Goal: Task Accomplishment & Management: Complete application form

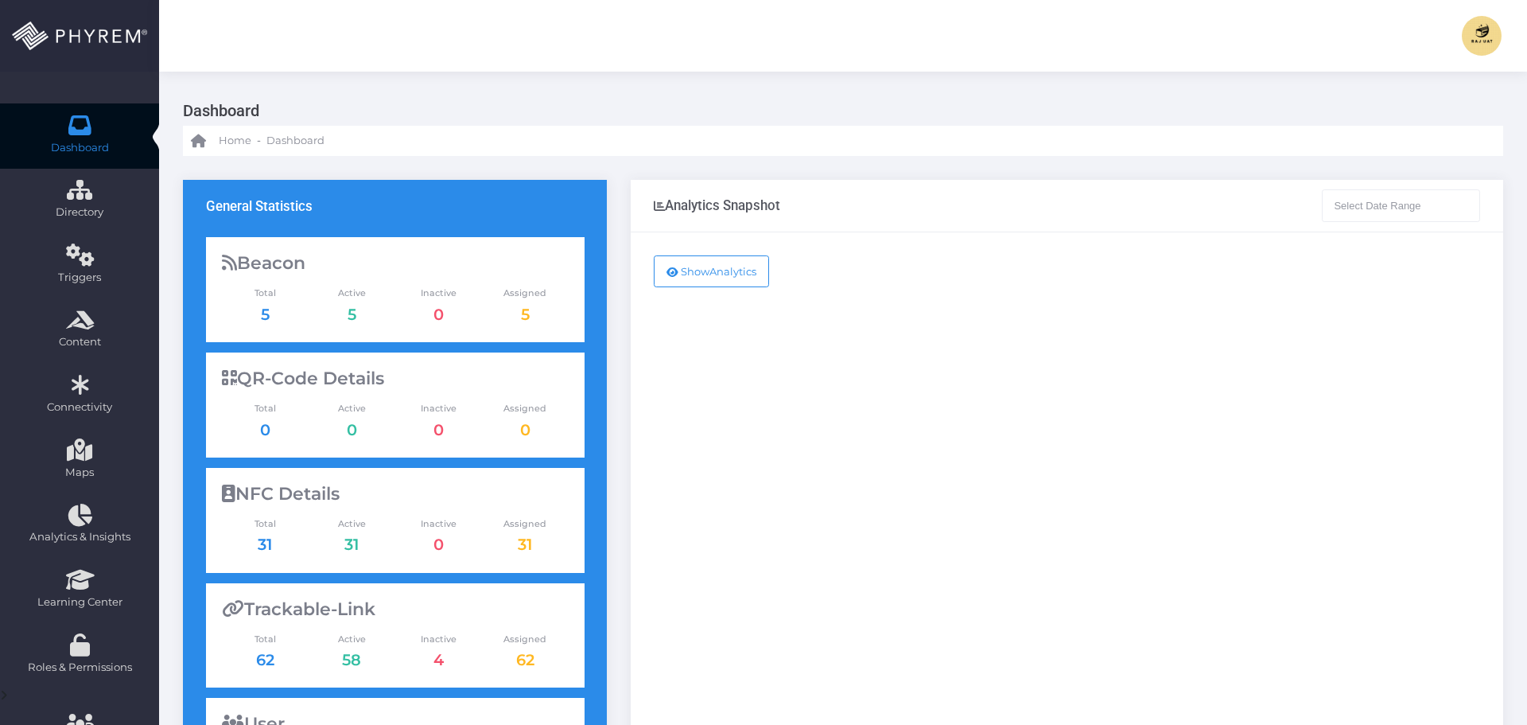
type input "[DATE] - [DATE]"
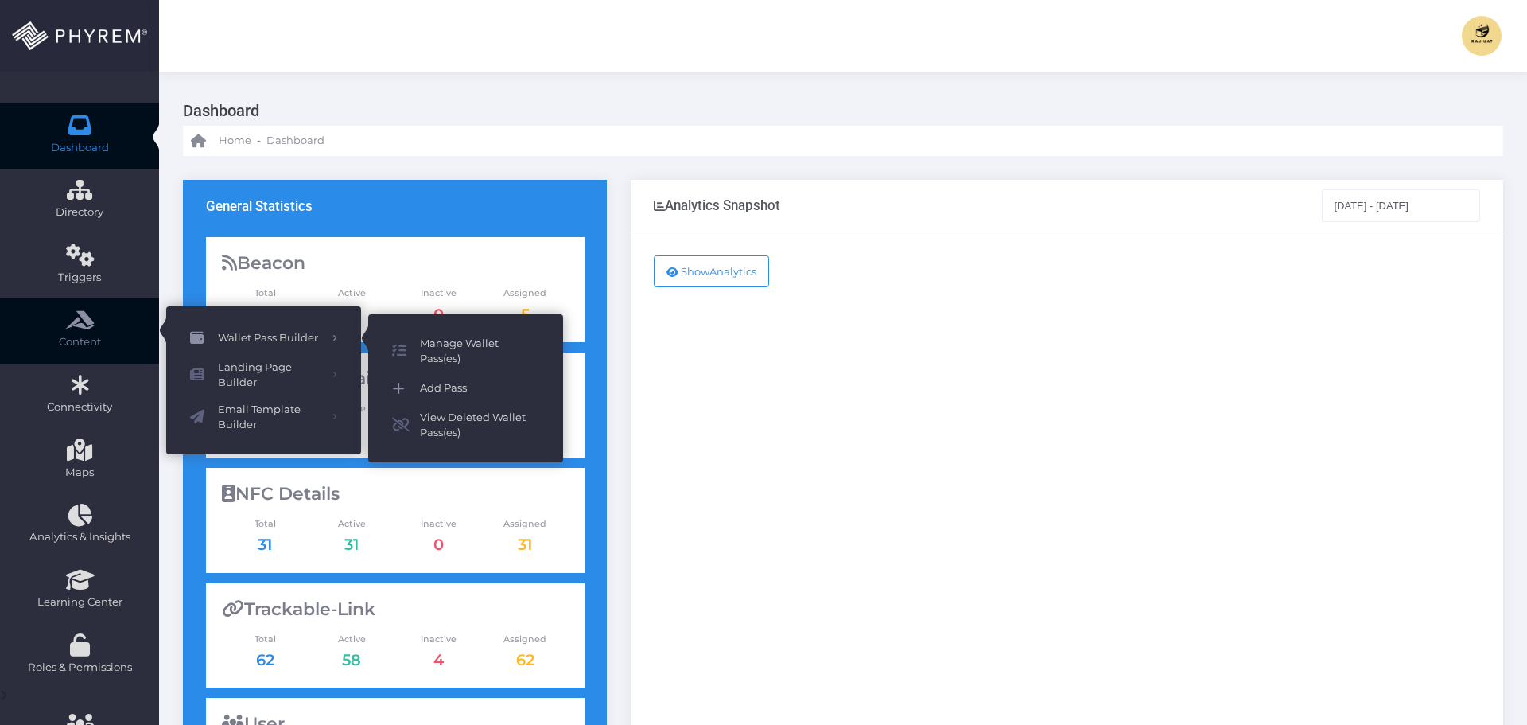
click at [441, 392] on span "Add Pass" at bounding box center [479, 388] width 119 height 21
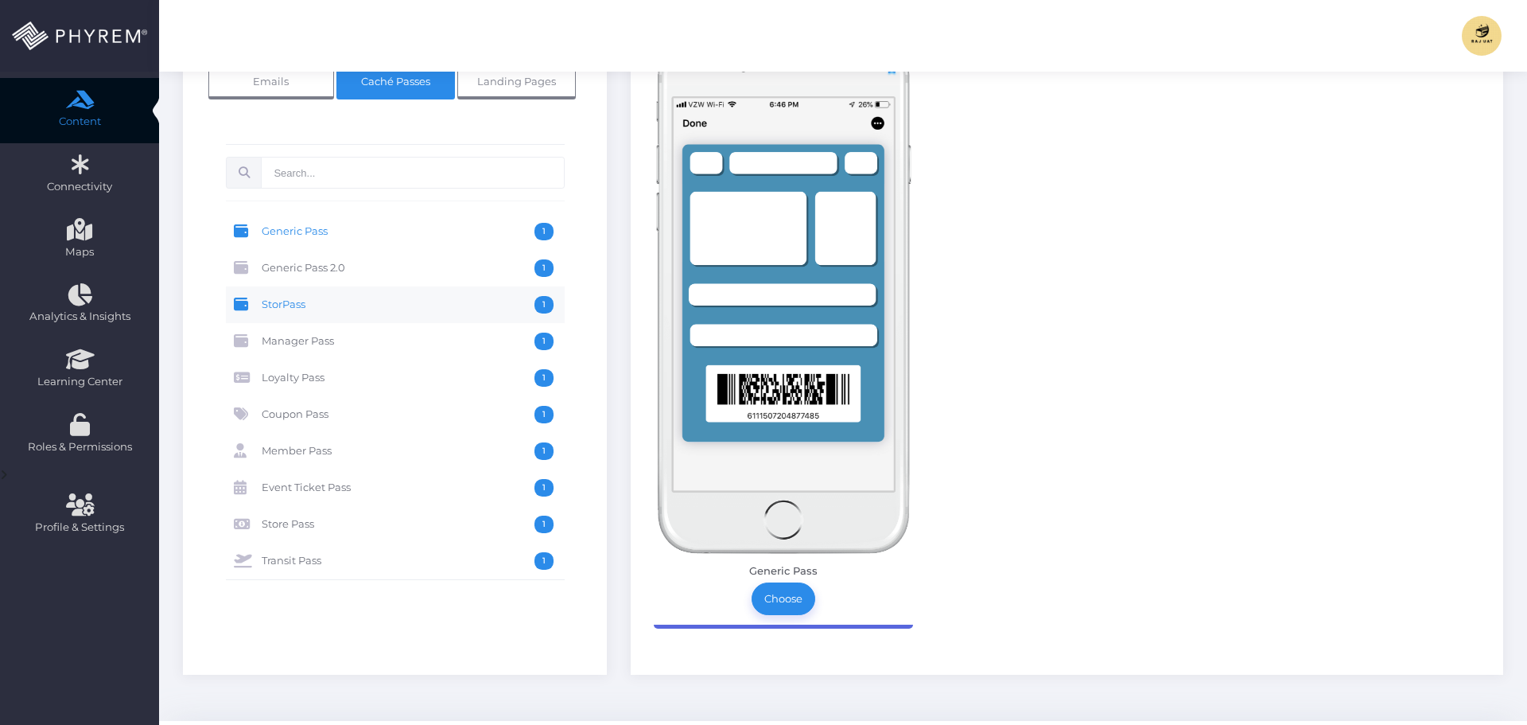
scroll to position [159, 0]
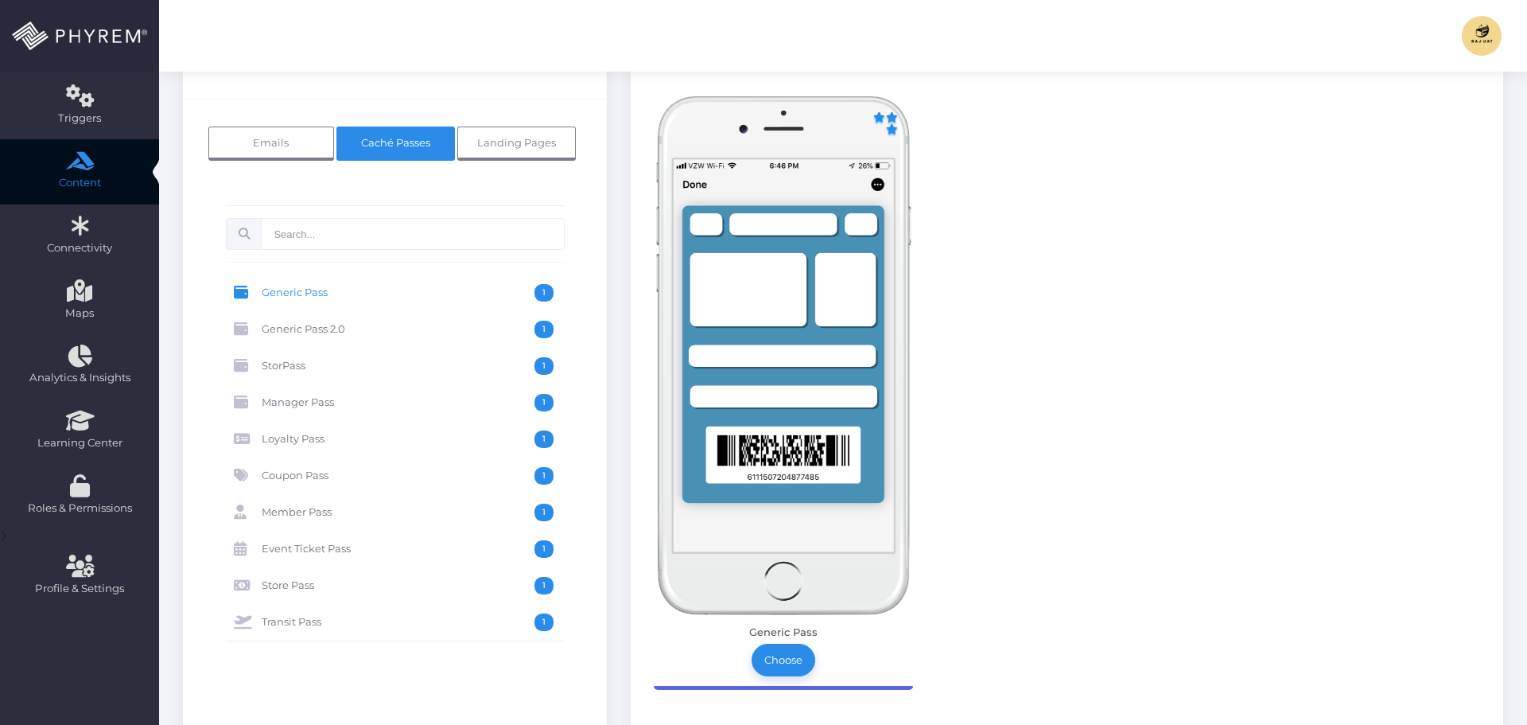
click at [794, 355] on img at bounding box center [783, 355] width 259 height 519
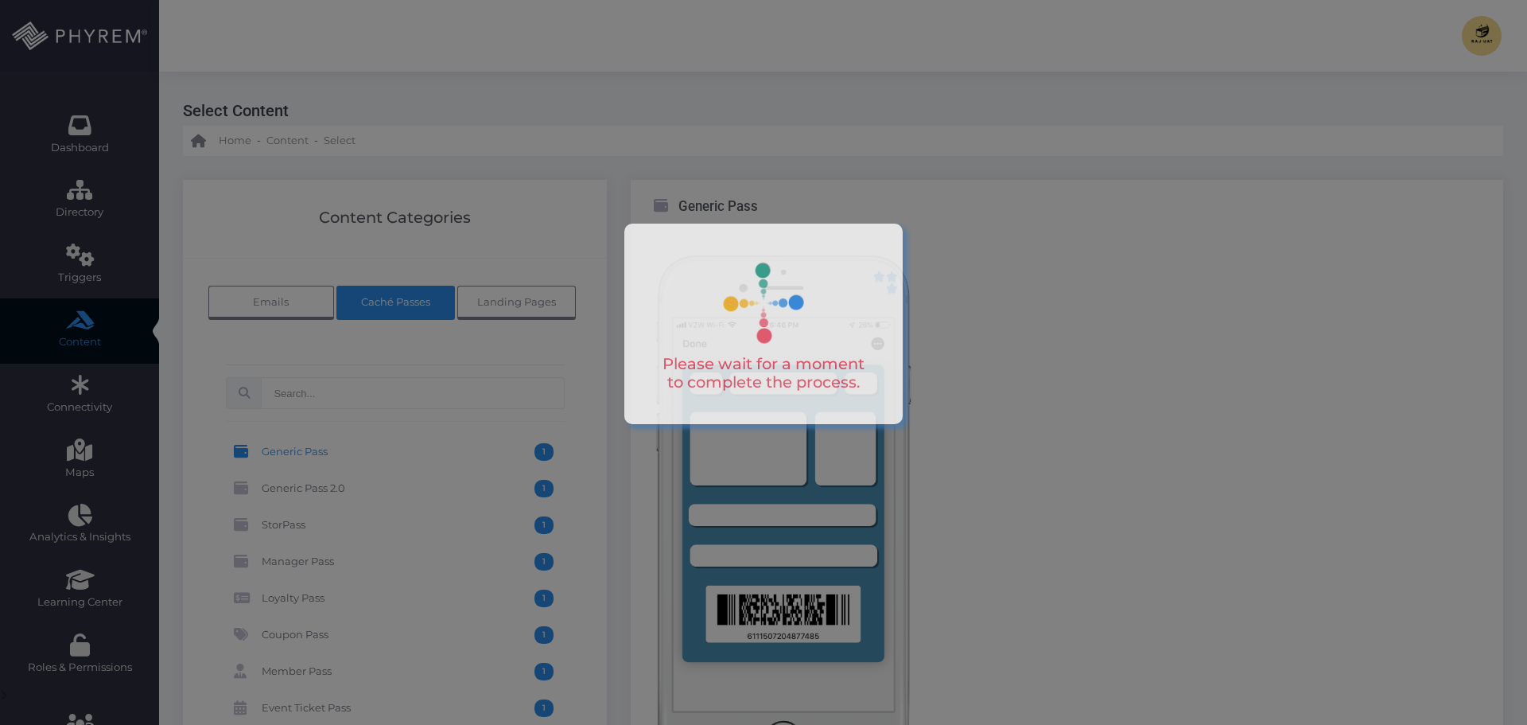
scroll to position [159, 0]
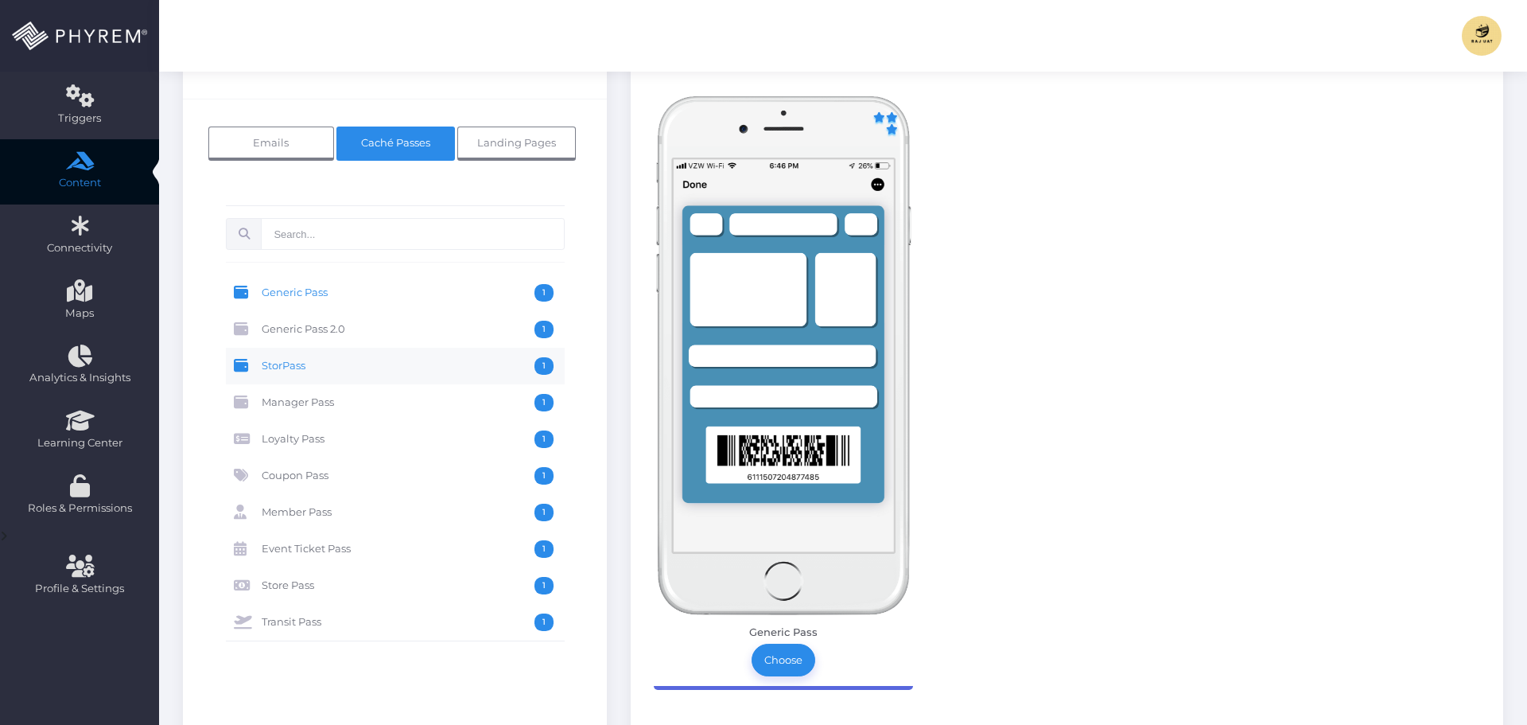
click at [335, 361] on span "StorPass" at bounding box center [398, 366] width 273 height 18
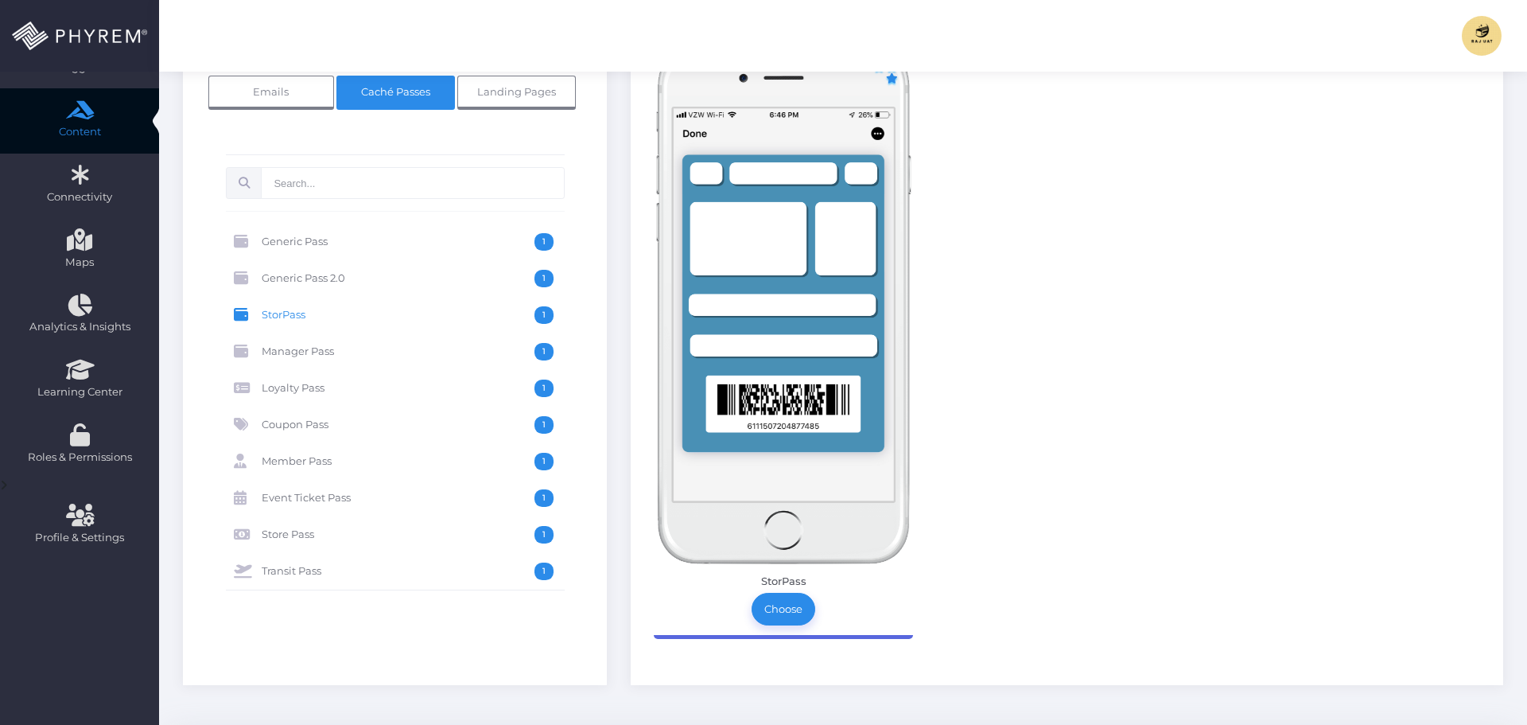
scroll to position [239, 0]
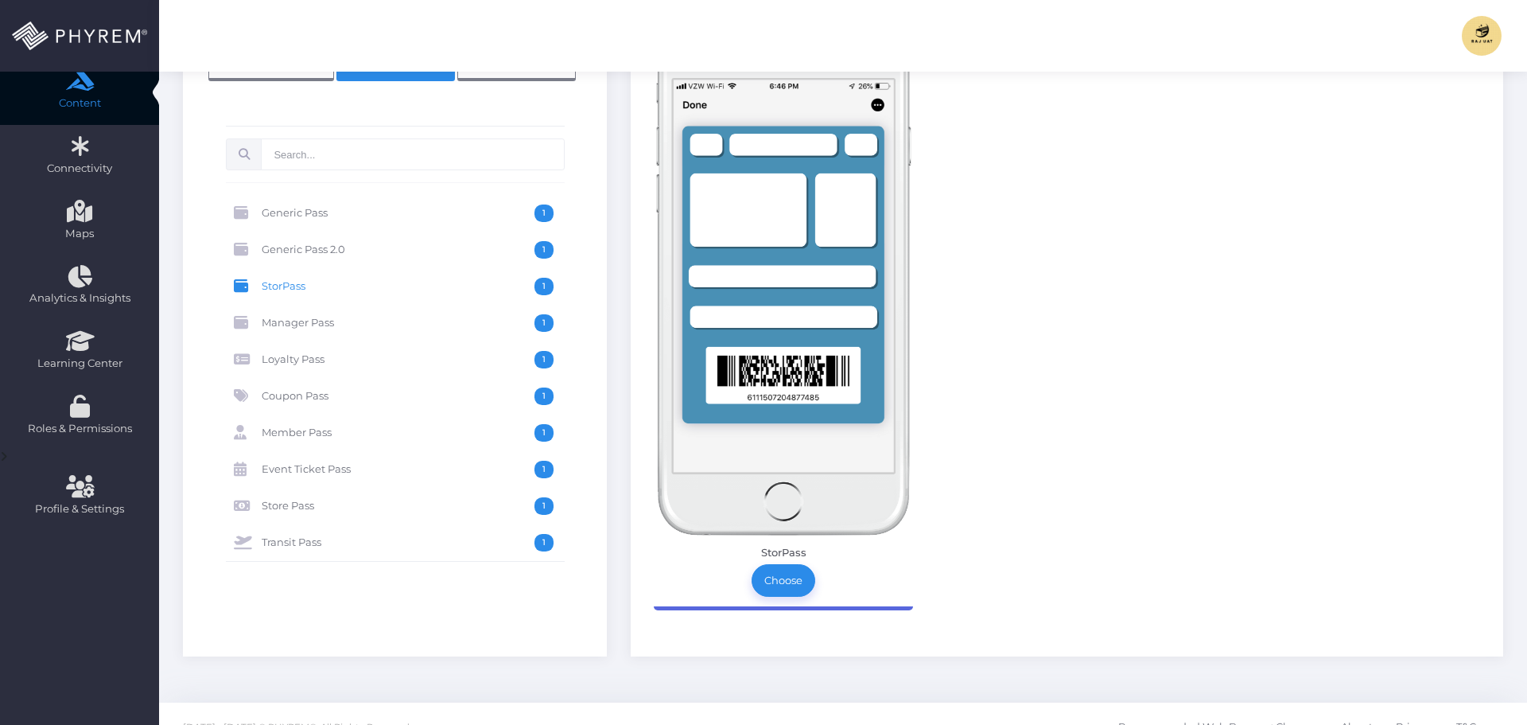
click at [792, 299] on img at bounding box center [783, 276] width 259 height 519
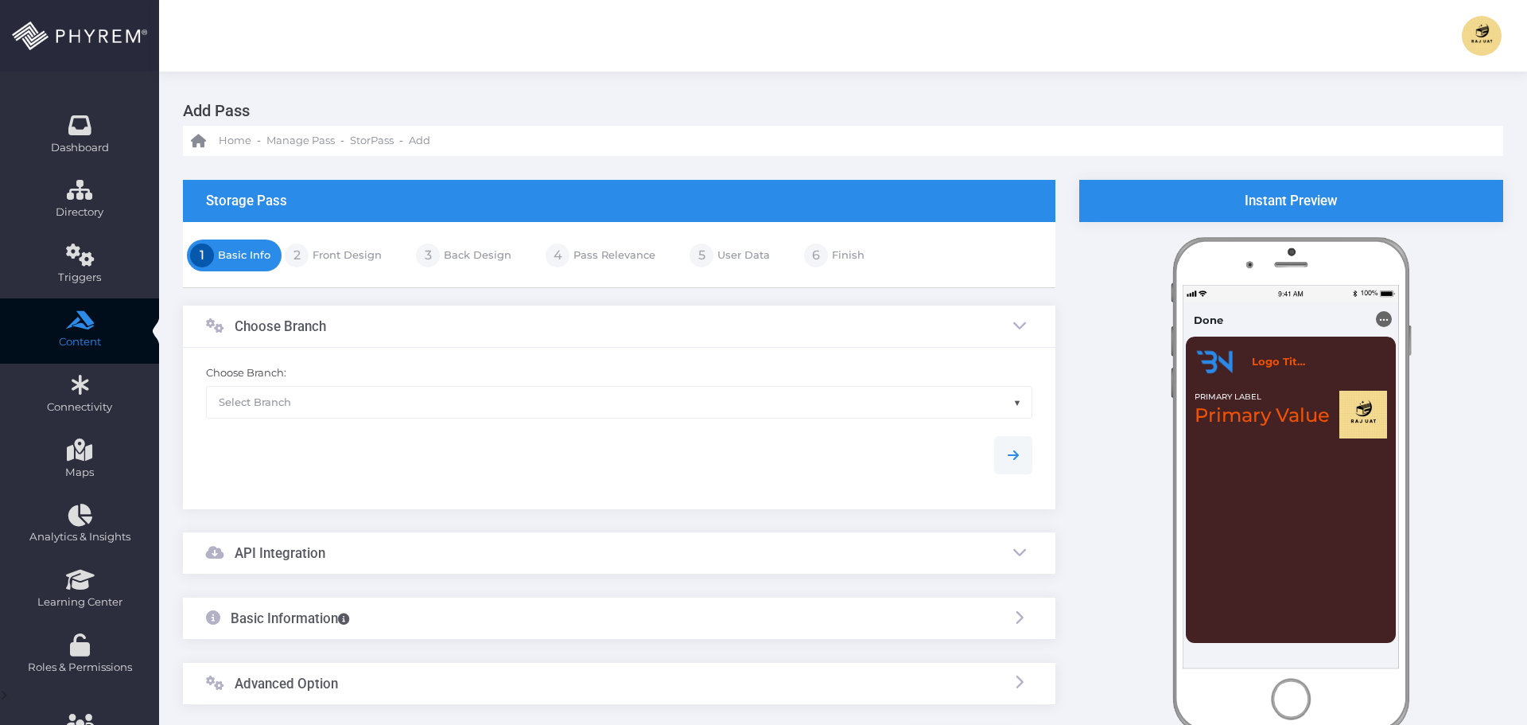
click at [378, 403] on span "Select Branch" at bounding box center [619, 402] width 825 height 30
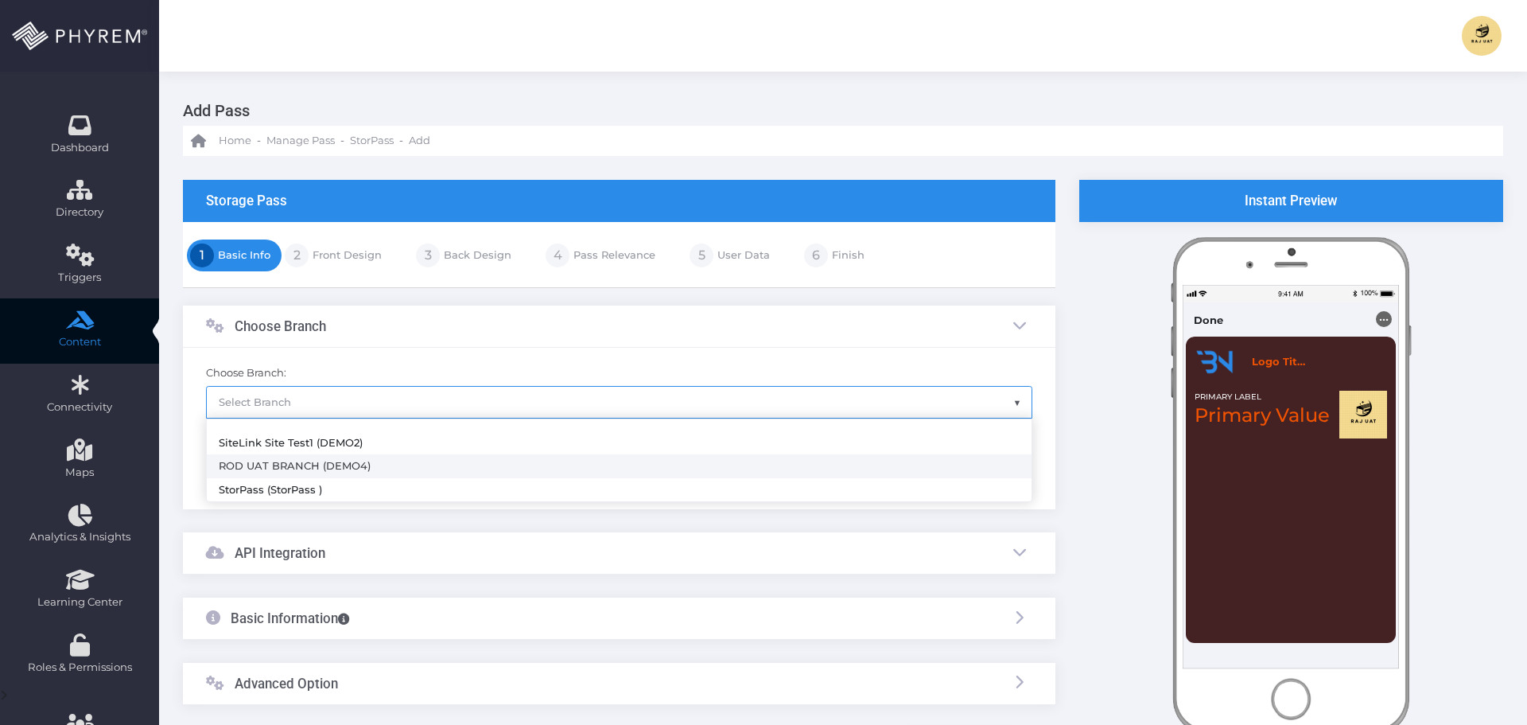
select select "269"
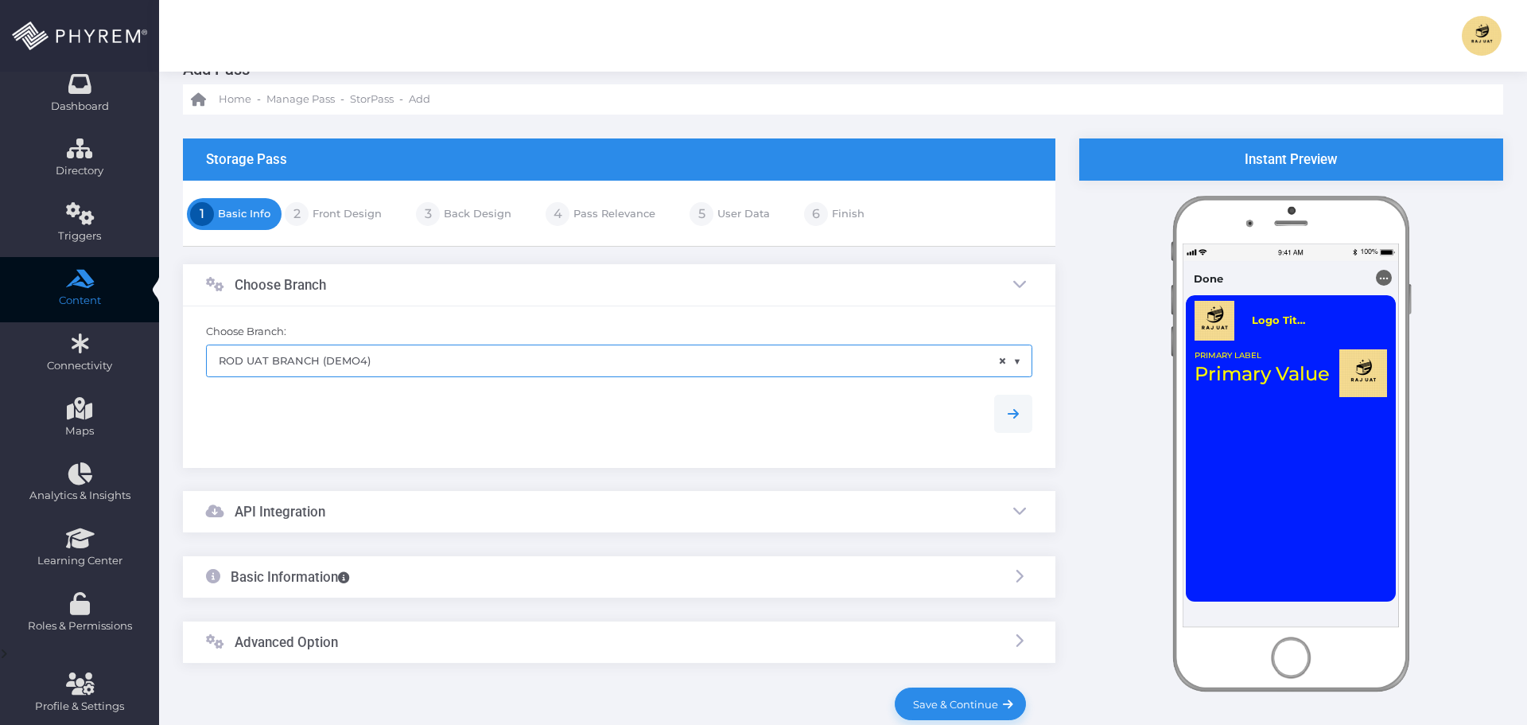
scroll to position [130, 0]
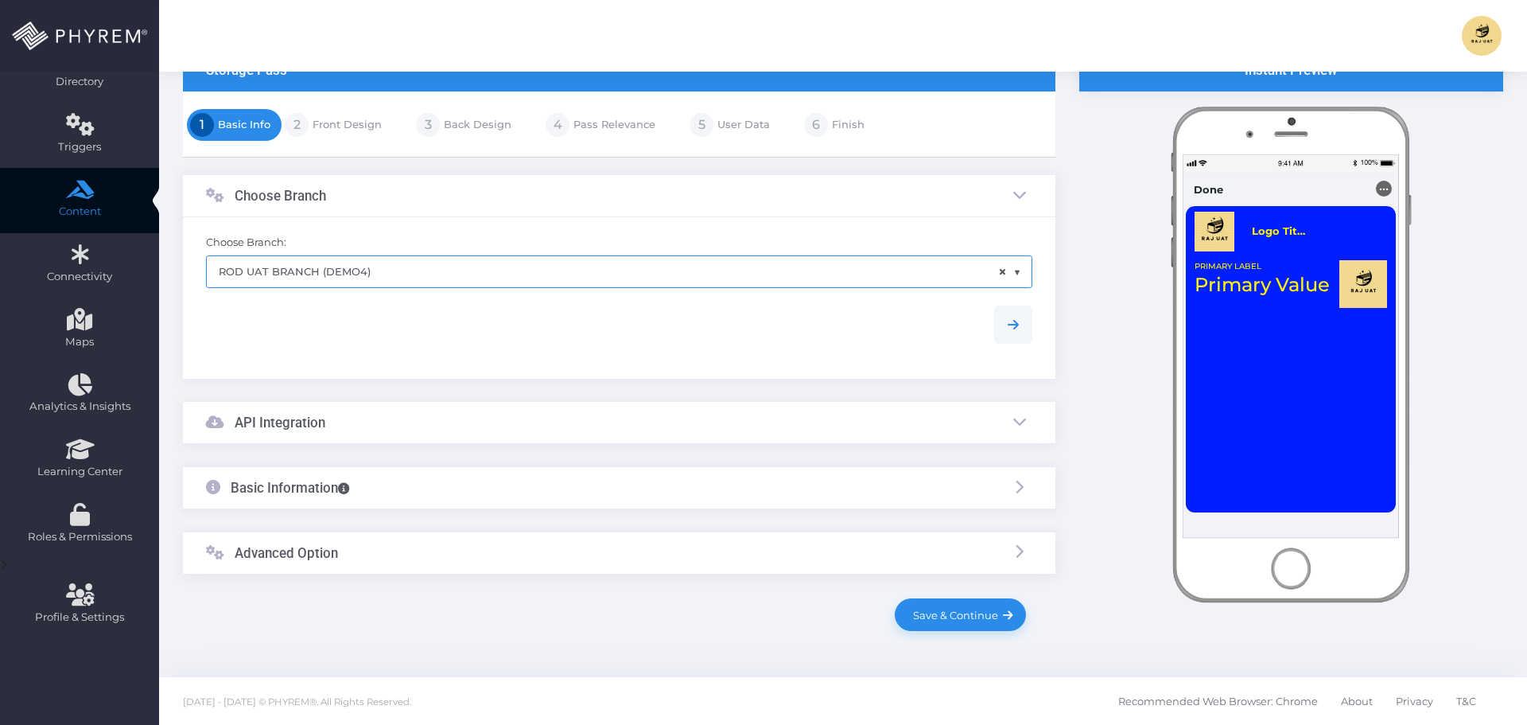
click at [390, 418] on div "API Integration" at bounding box center [619, 423] width 873 height 42
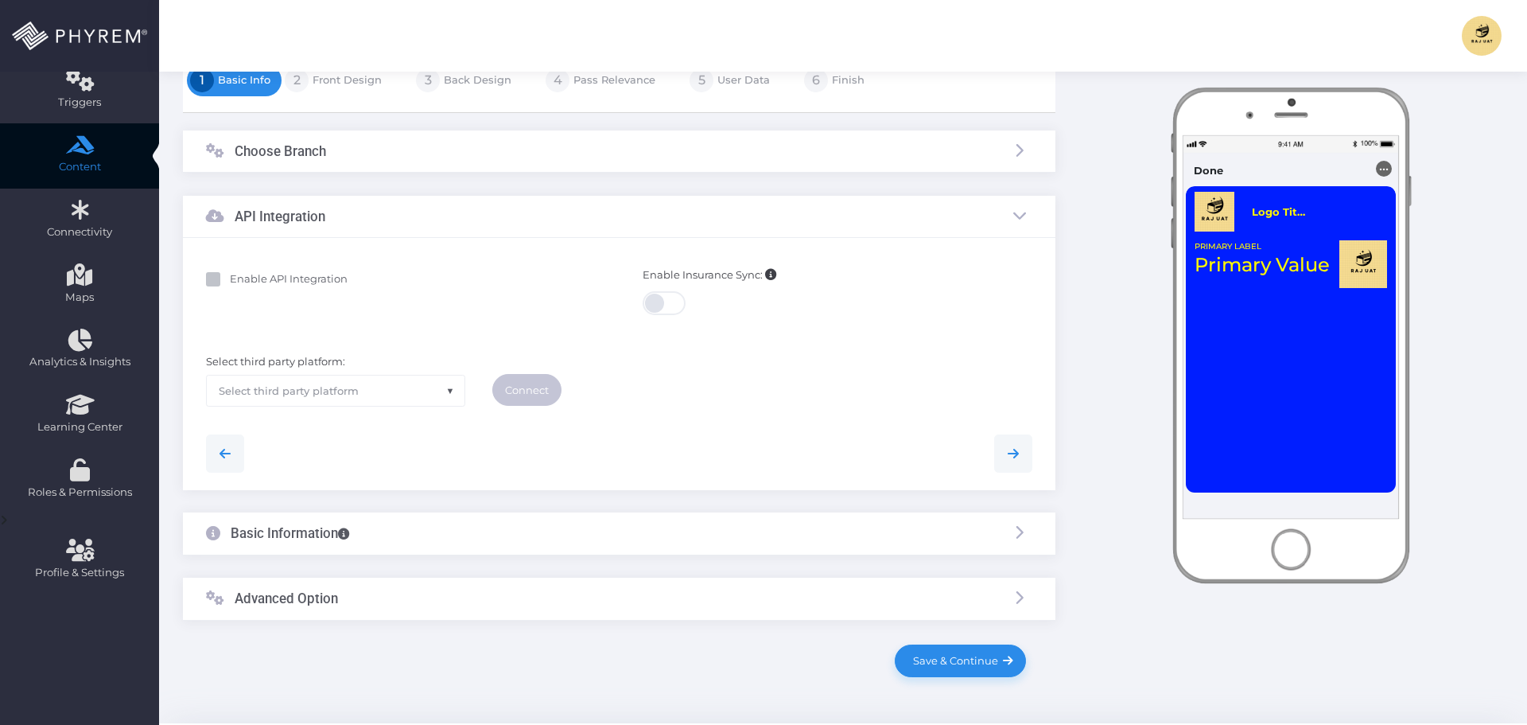
scroll to position [221, 0]
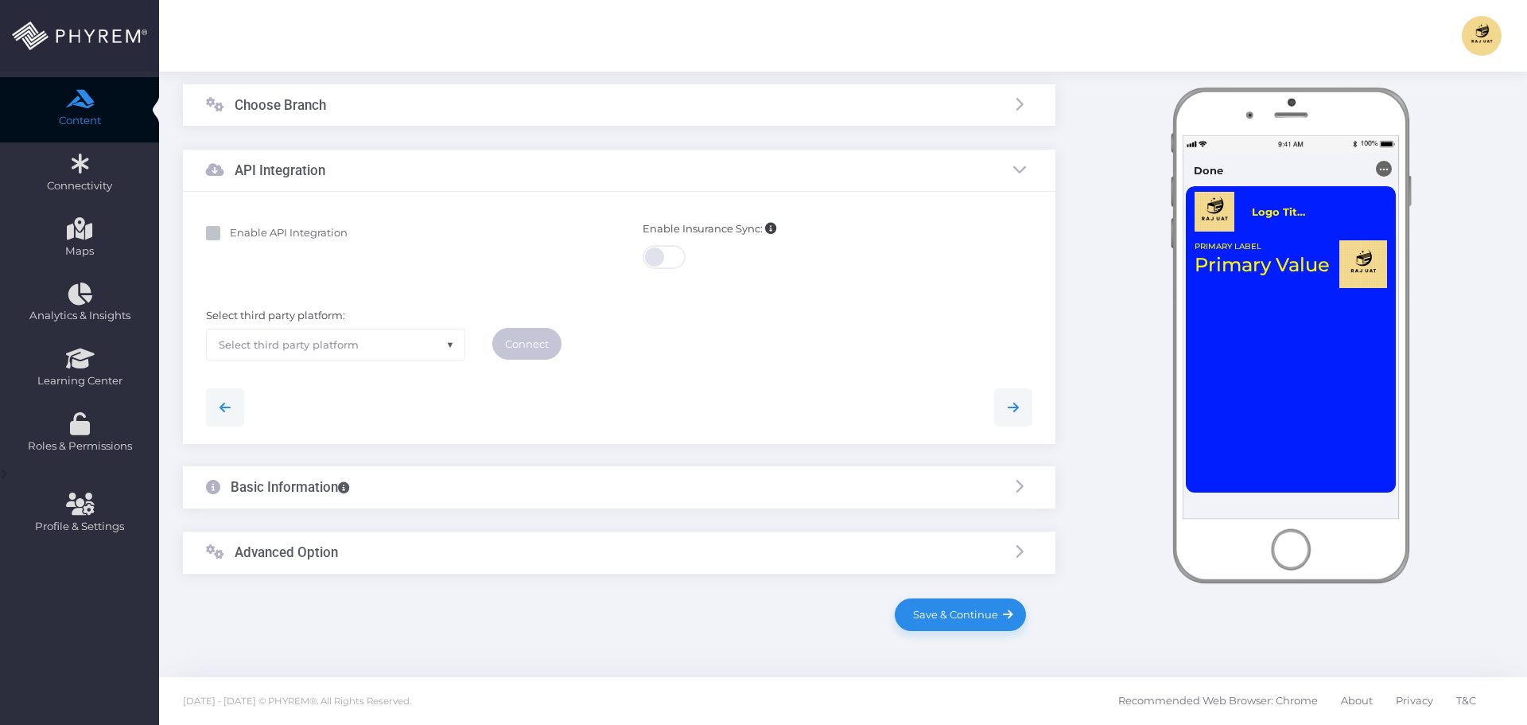
click at [416, 480] on div "Basic Information" at bounding box center [619, 487] width 873 height 42
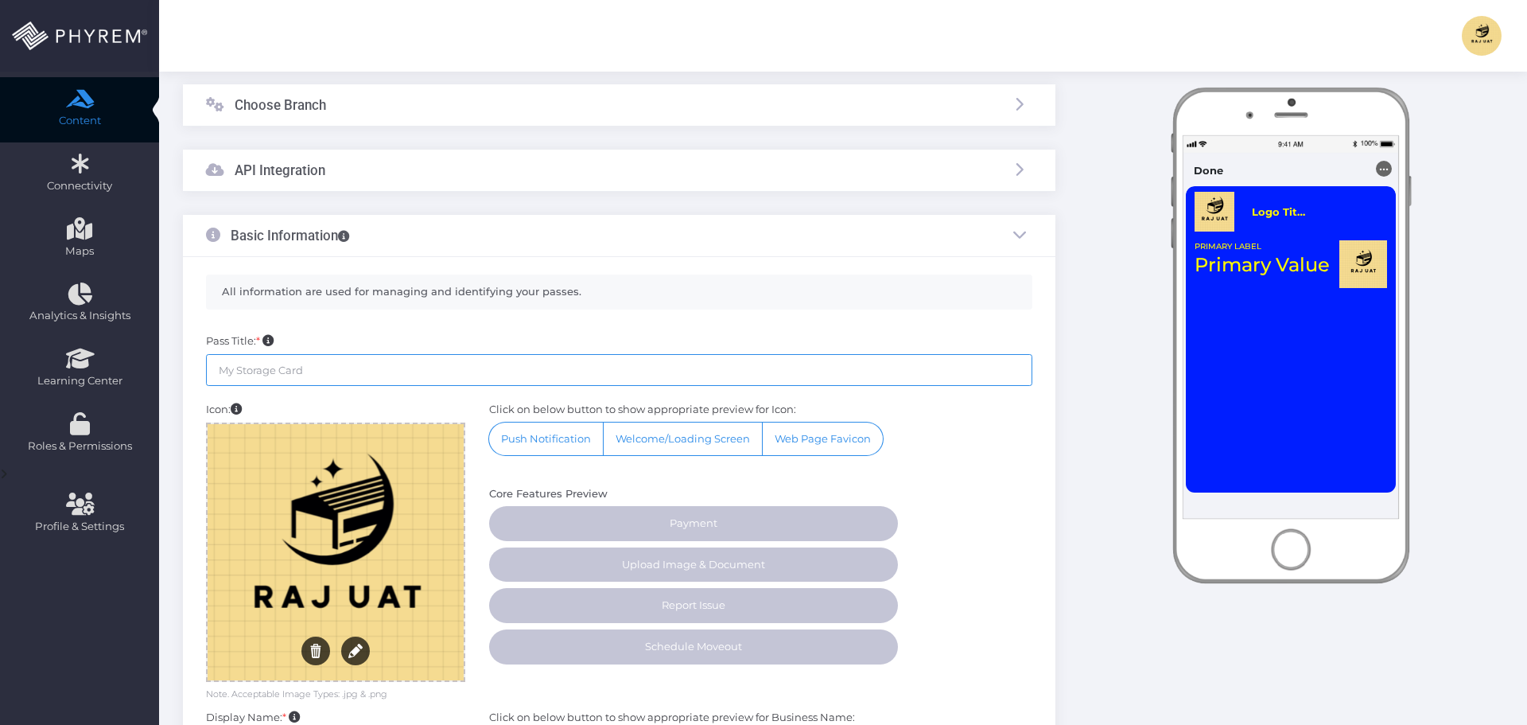
click at [314, 368] on input "text" at bounding box center [619, 370] width 827 height 32
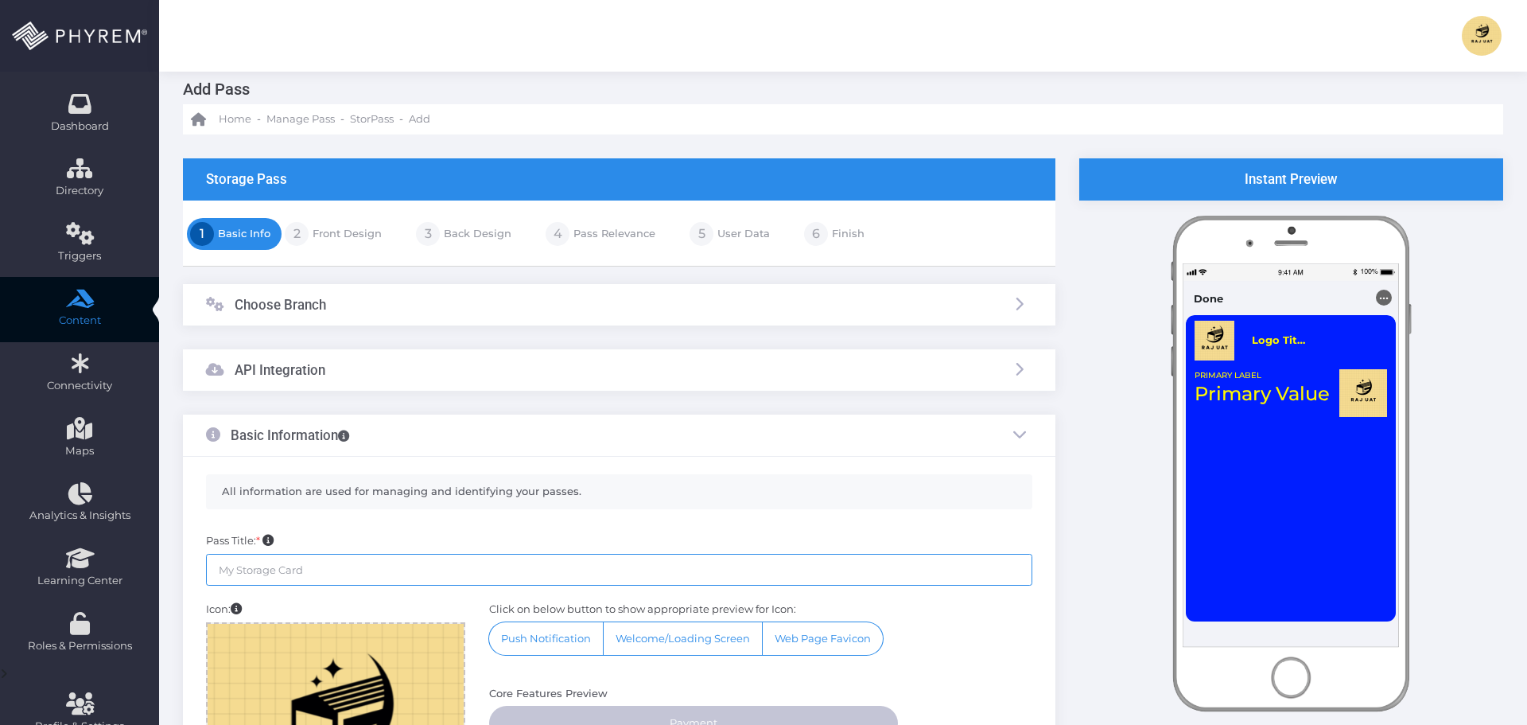
scroll to position [0, 0]
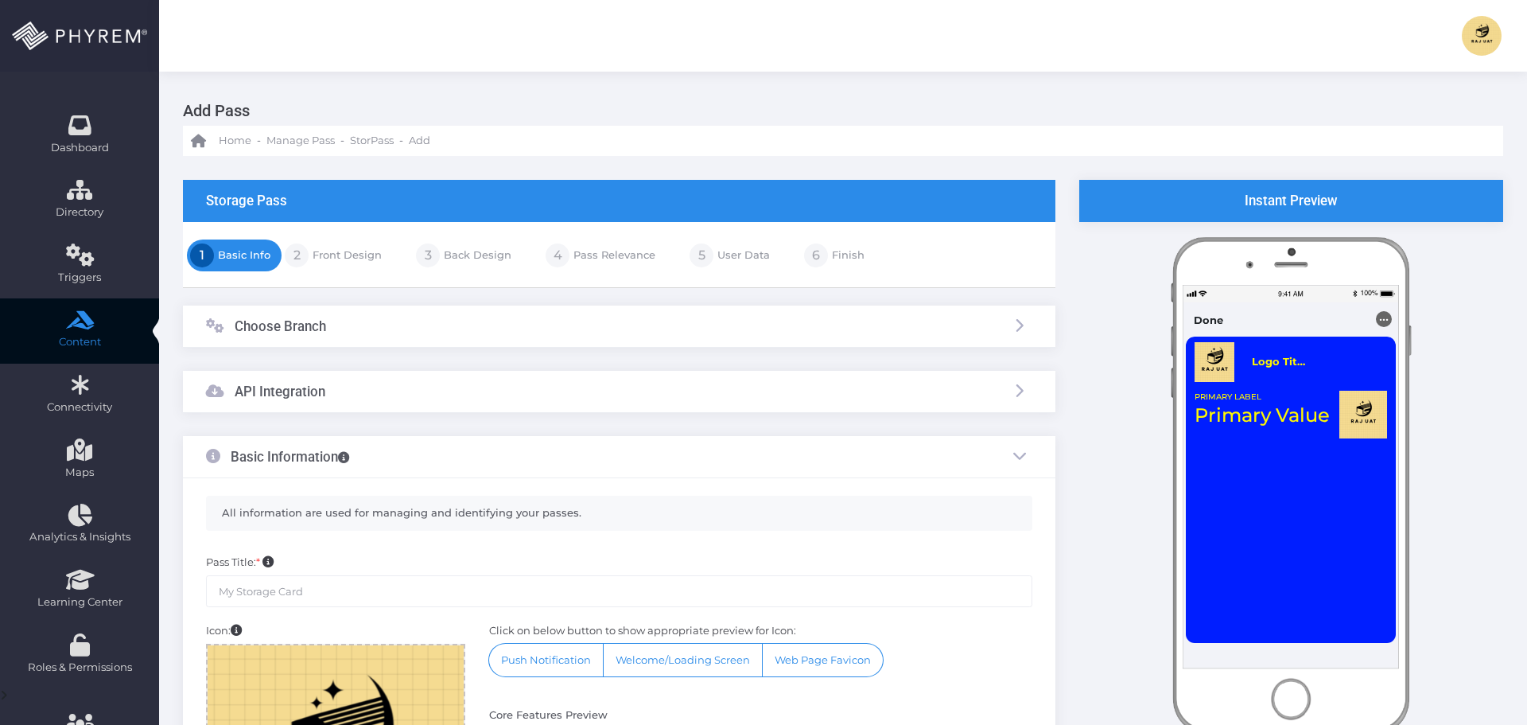
click at [347, 326] on div "Choose Branch" at bounding box center [619, 326] width 873 height 42
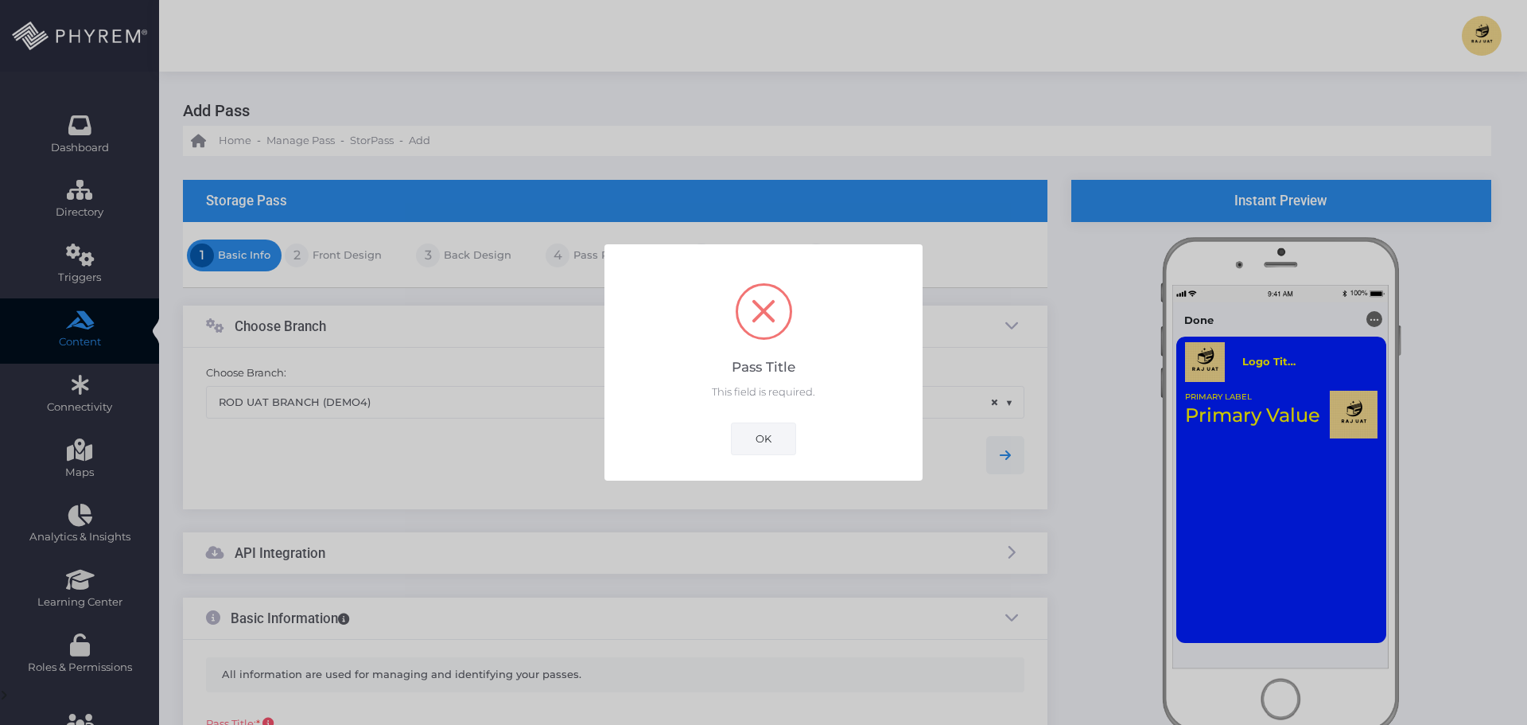
click at [771, 446] on button "OK" at bounding box center [763, 438] width 65 height 32
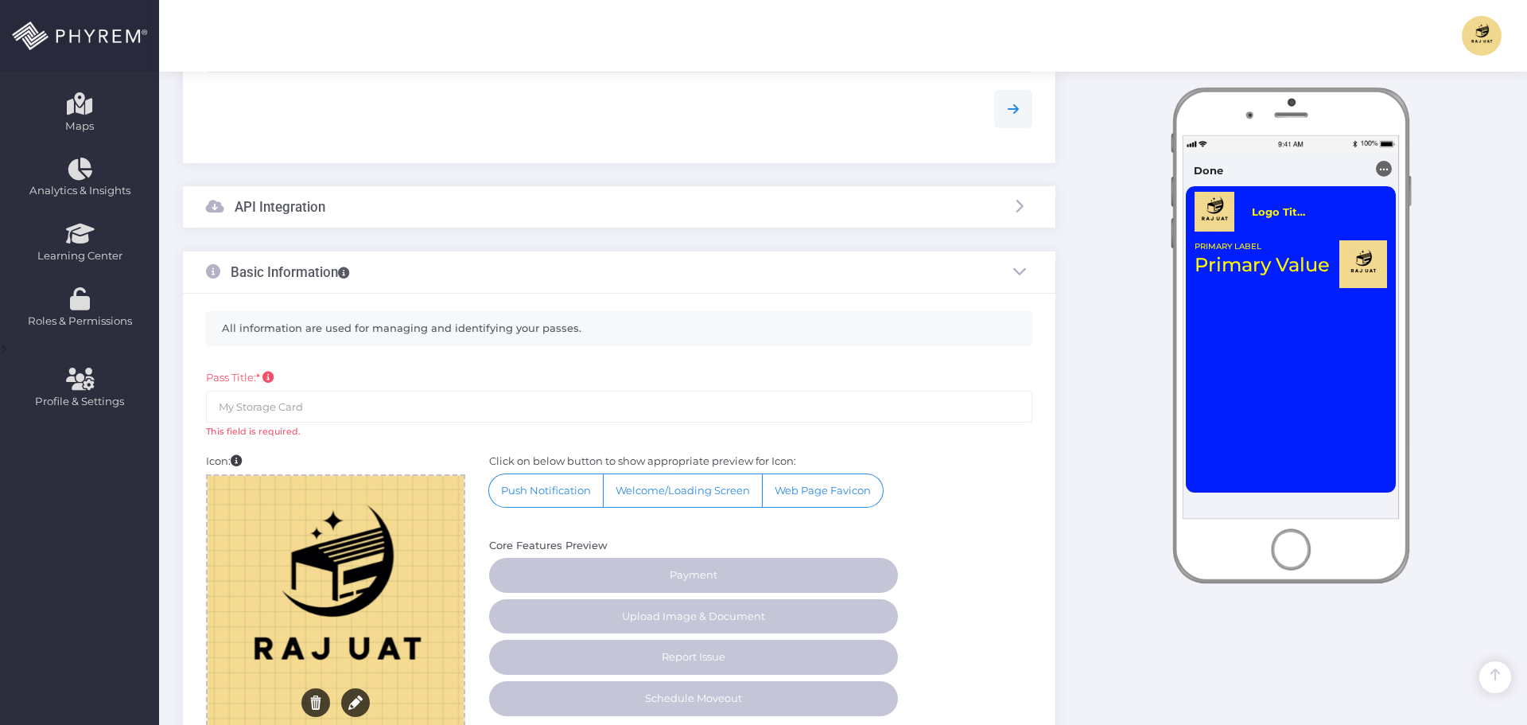
scroll to position [353, 0]
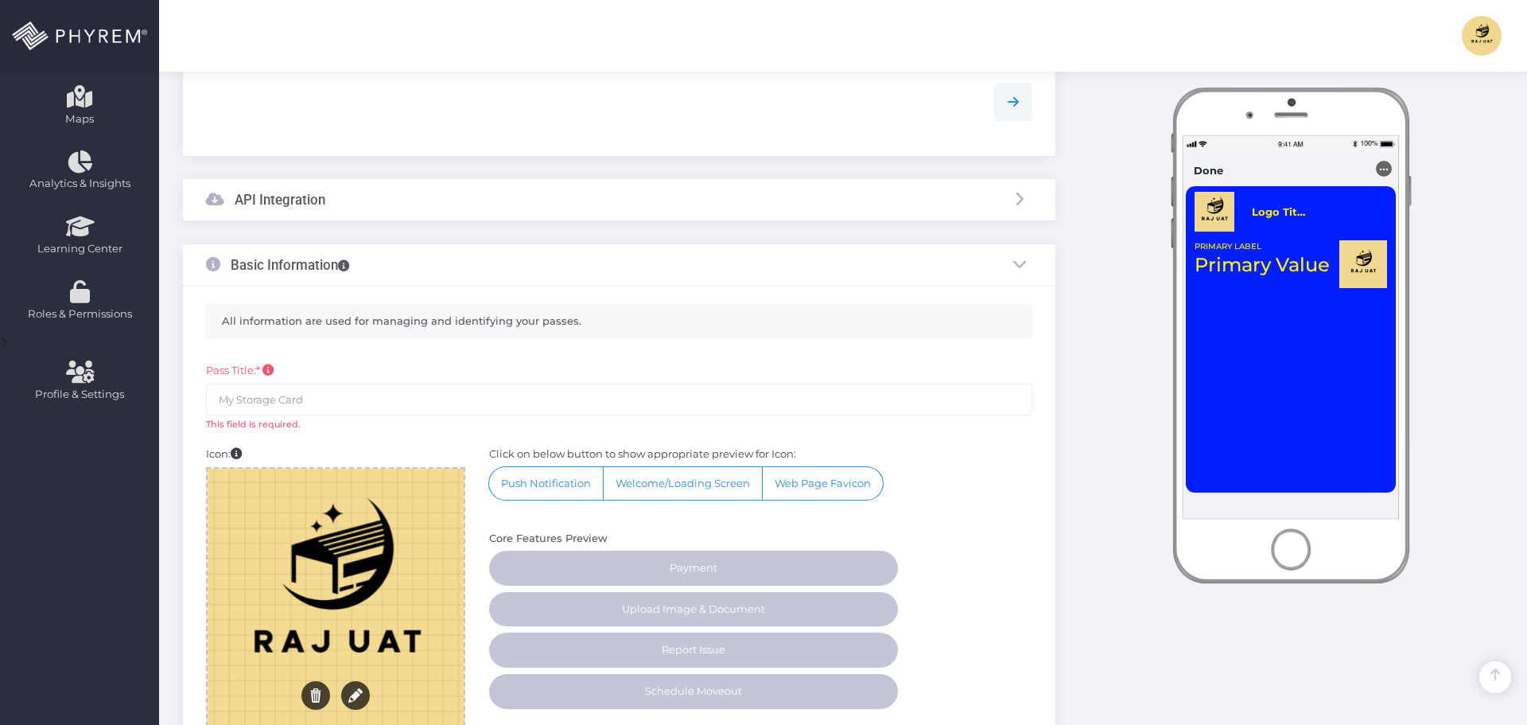
click at [395, 197] on div "API Integration" at bounding box center [619, 200] width 873 height 42
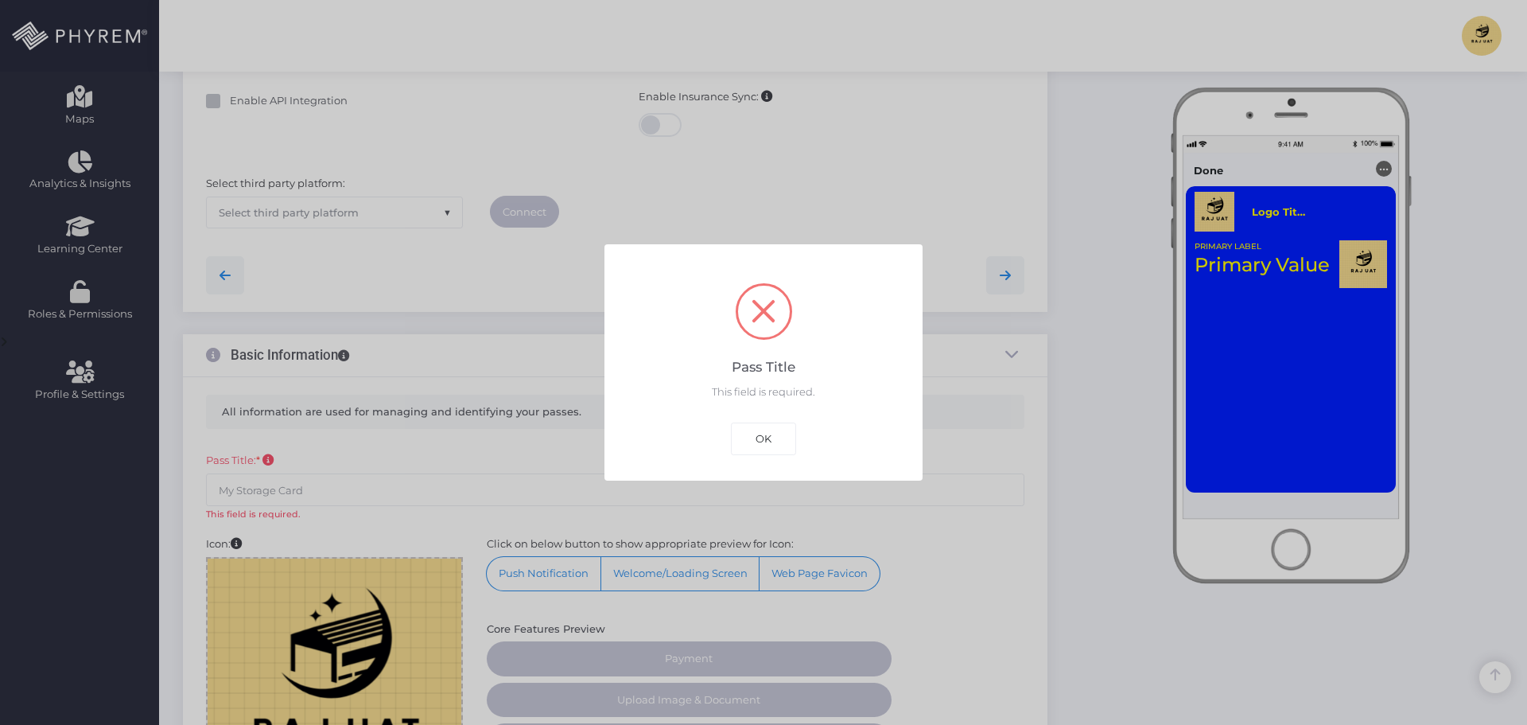
click at [797, 445] on div "OK Cancel" at bounding box center [763, 432] width 73 height 44
click at [757, 438] on button "OK" at bounding box center [763, 438] width 65 height 32
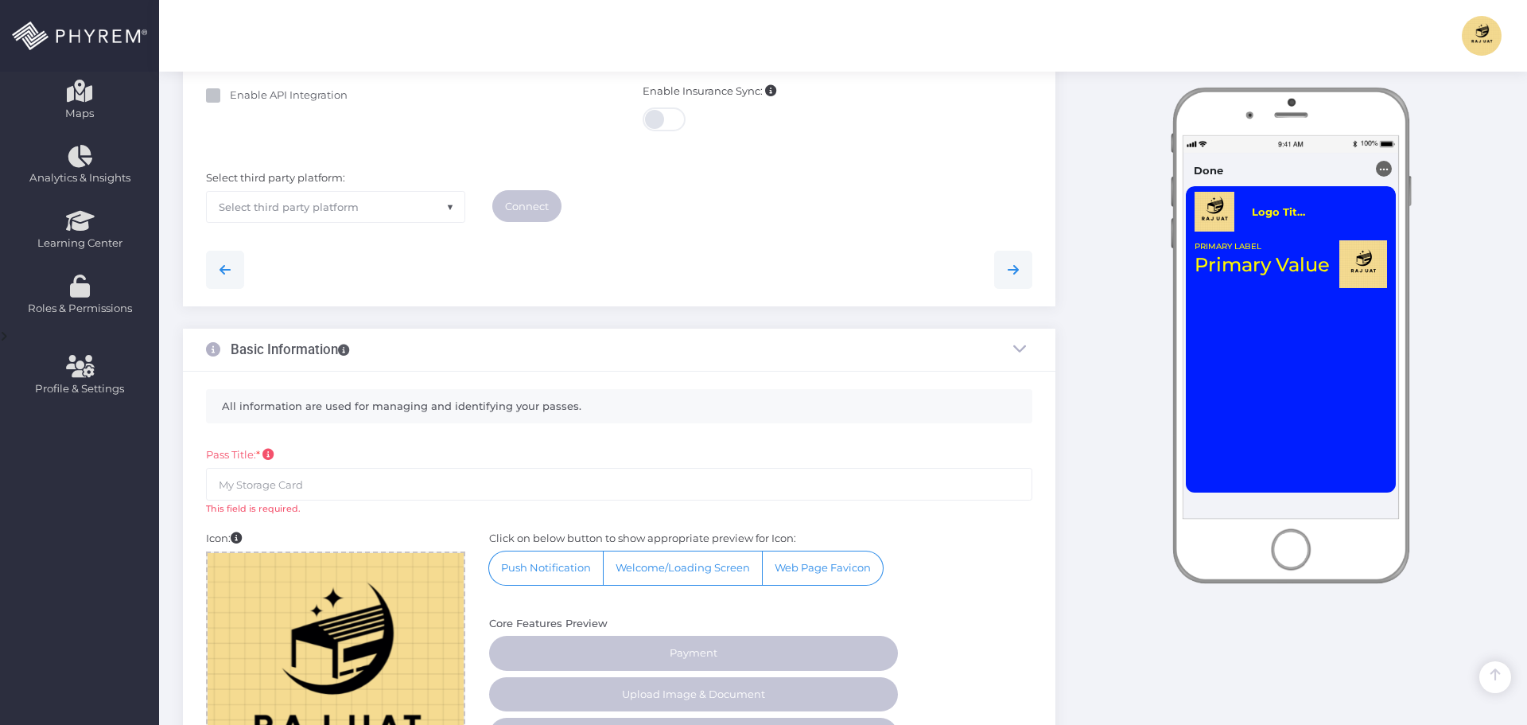
scroll to position [205, 0]
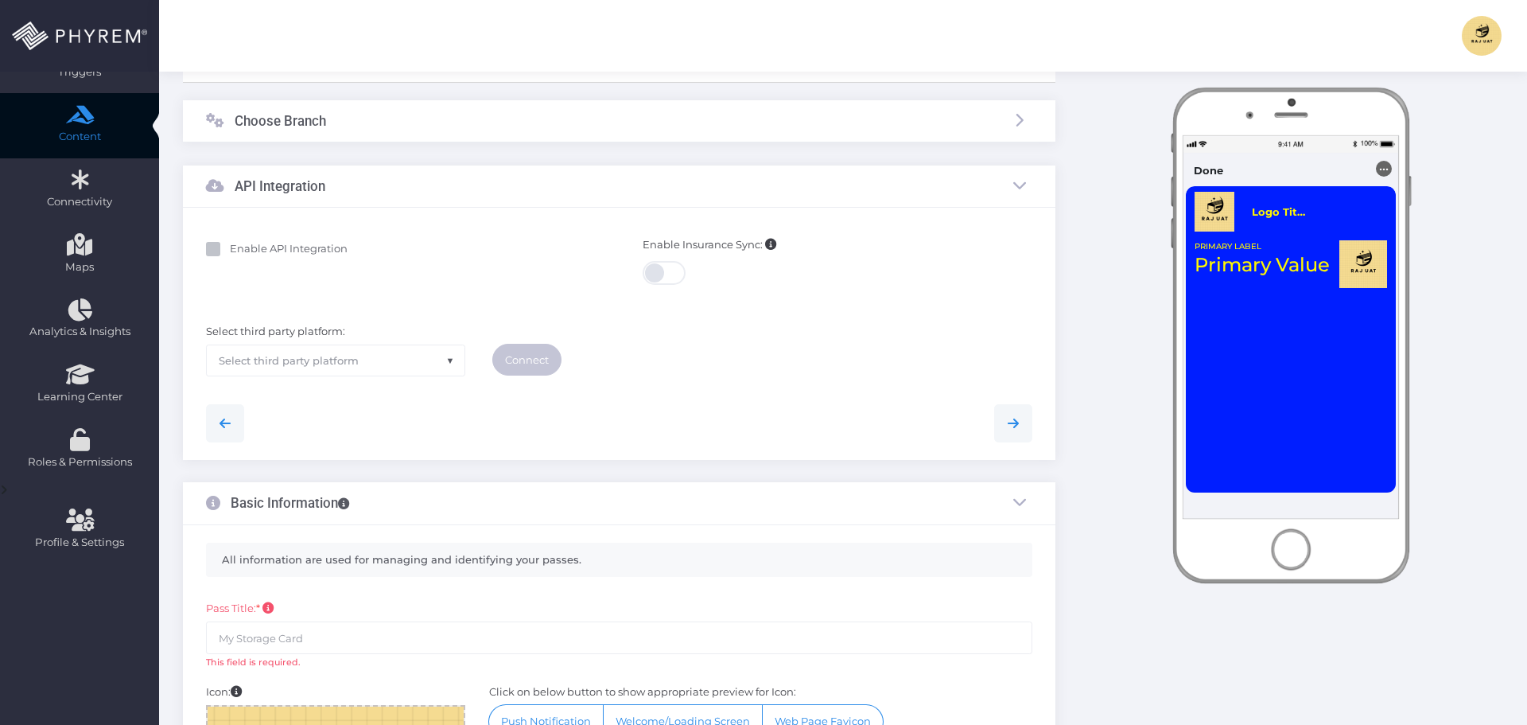
click at [274, 247] on b "Enable API Integration" at bounding box center [289, 248] width 118 height 13
click at [240, 247] on input "Enable API Integration" at bounding box center [235, 246] width 10 height 10
checkbox input "true"
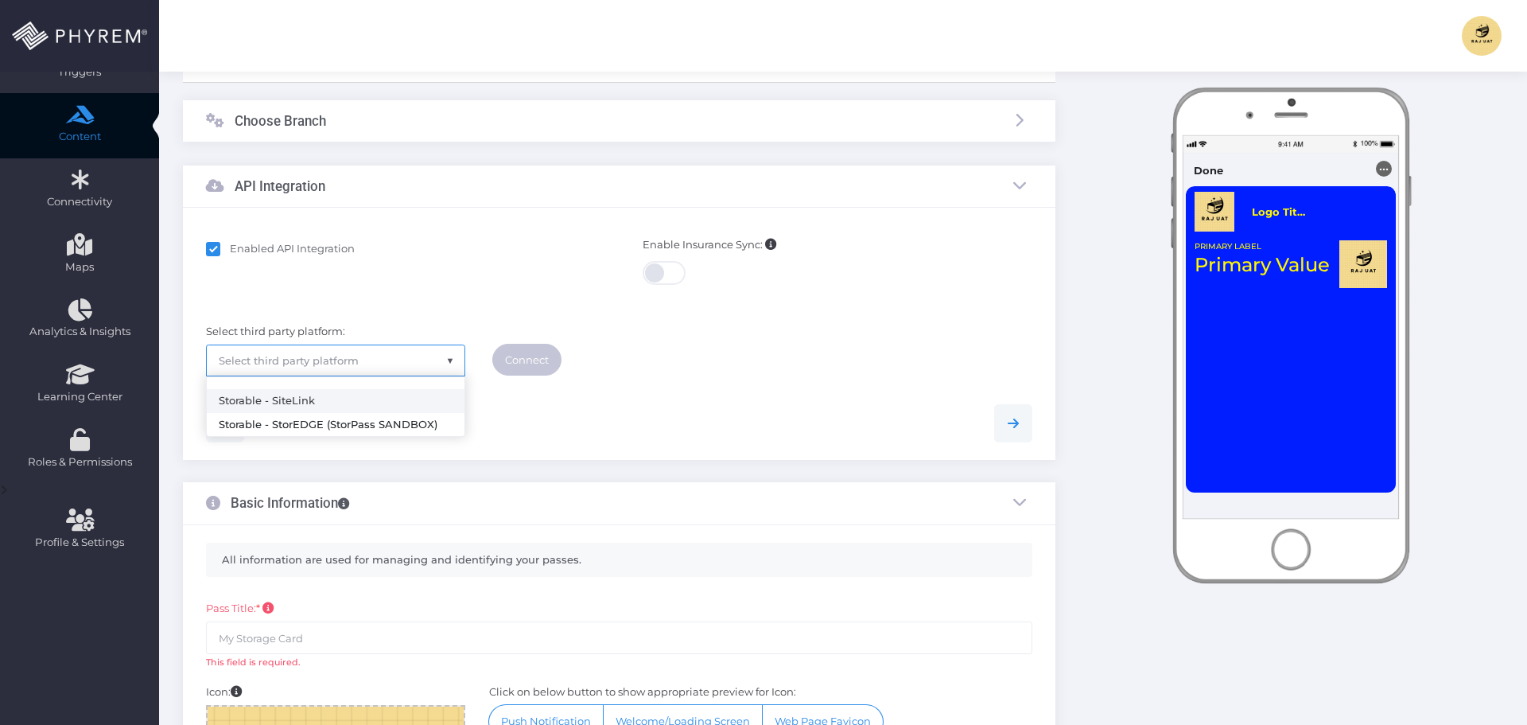
click at [444, 354] on span "Select third party platform" at bounding box center [336, 360] width 258 height 30
click at [453, 360] on span at bounding box center [455, 370] width 20 height 21
click at [438, 366] on span "Select third party platform" at bounding box center [336, 360] width 258 height 30
select select "sitelink"
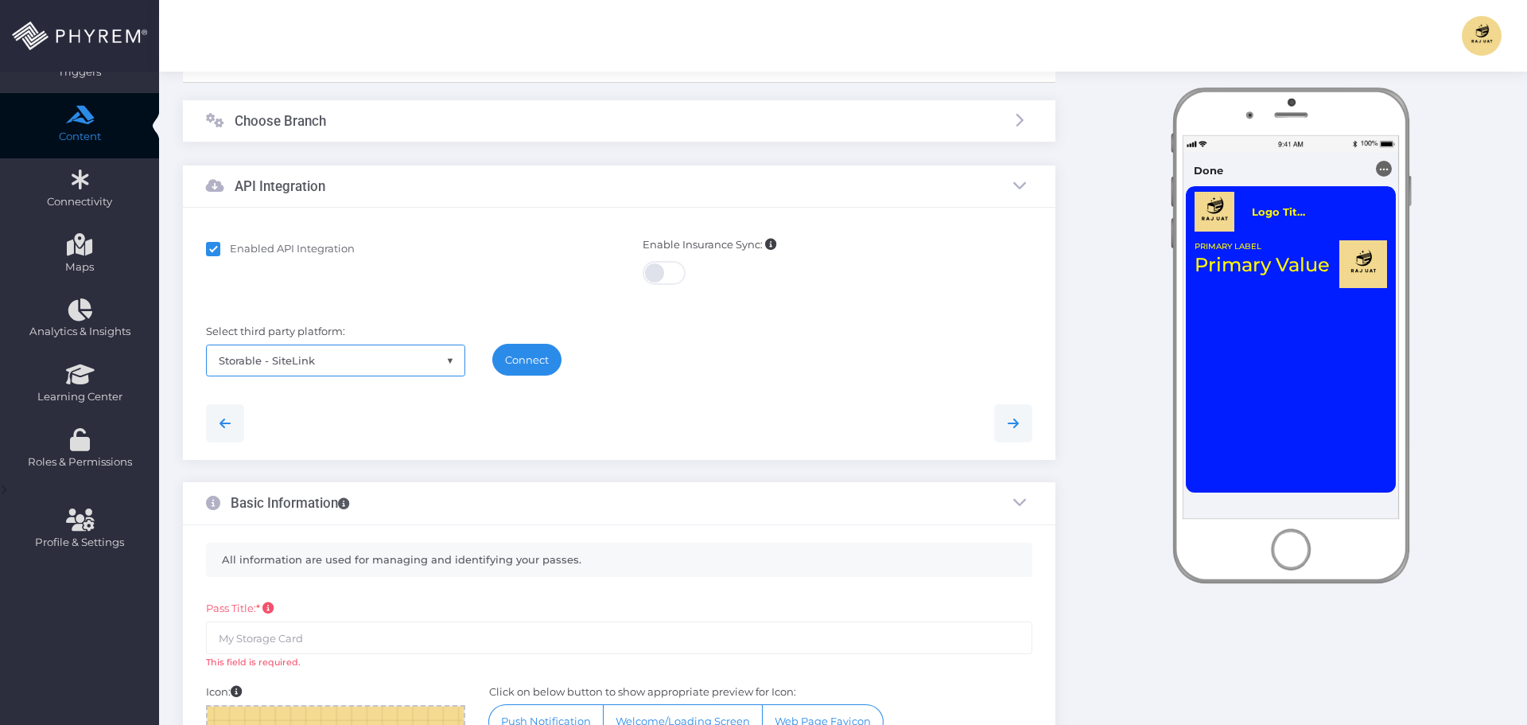
click at [531, 365] on link "Connect" at bounding box center [526, 360] width 69 height 32
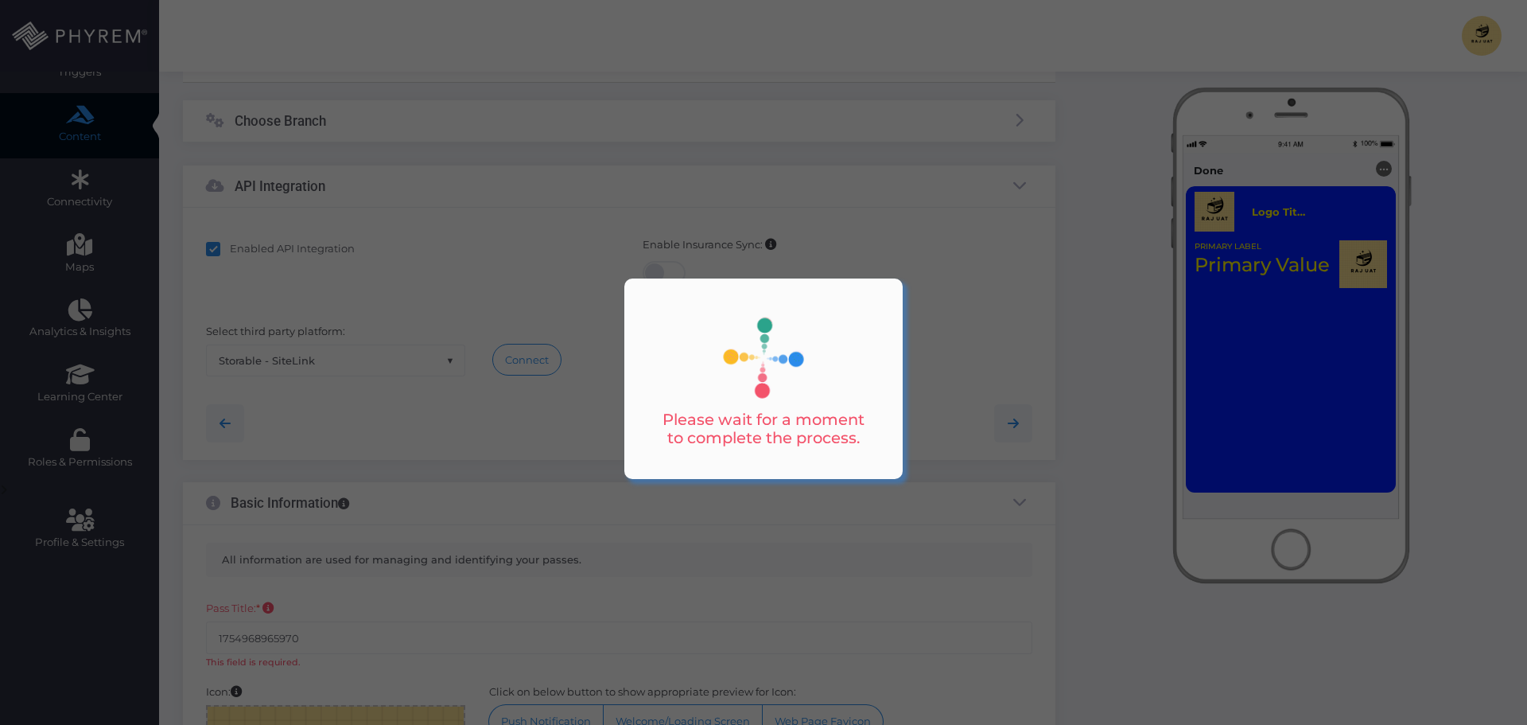
type input "Storable - SiteLink | DEMO4"
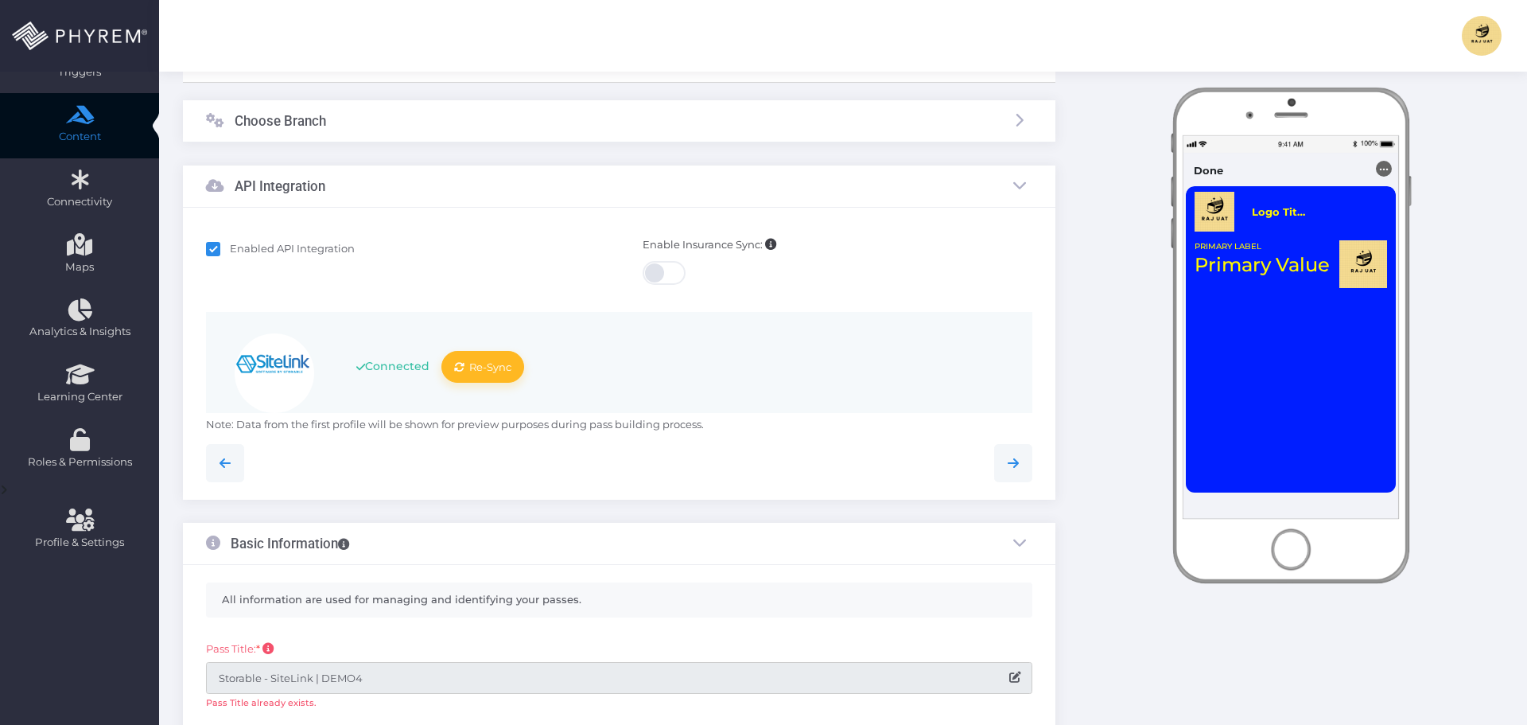
scroll to position [0, 0]
